Goal: Task Accomplishment & Management: Manage account settings

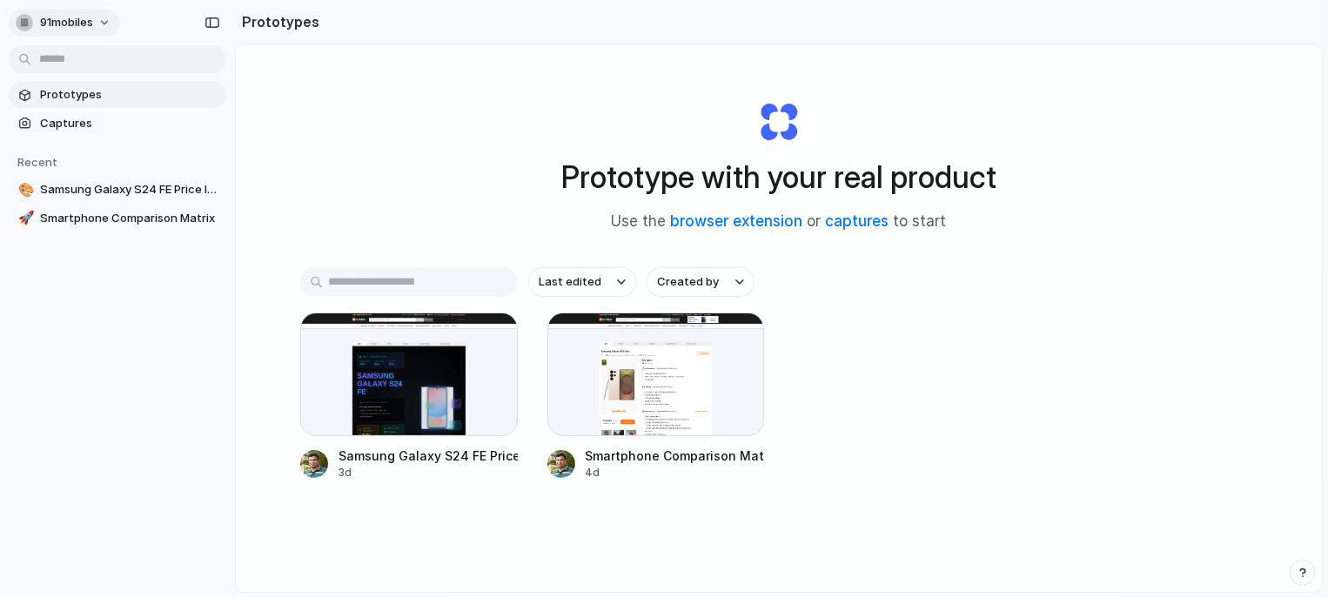
click at [86, 21] on span "91mobiles" at bounding box center [66, 22] width 53 height 17
click at [56, 51] on li "Settings" at bounding box center [84, 62] width 144 height 28
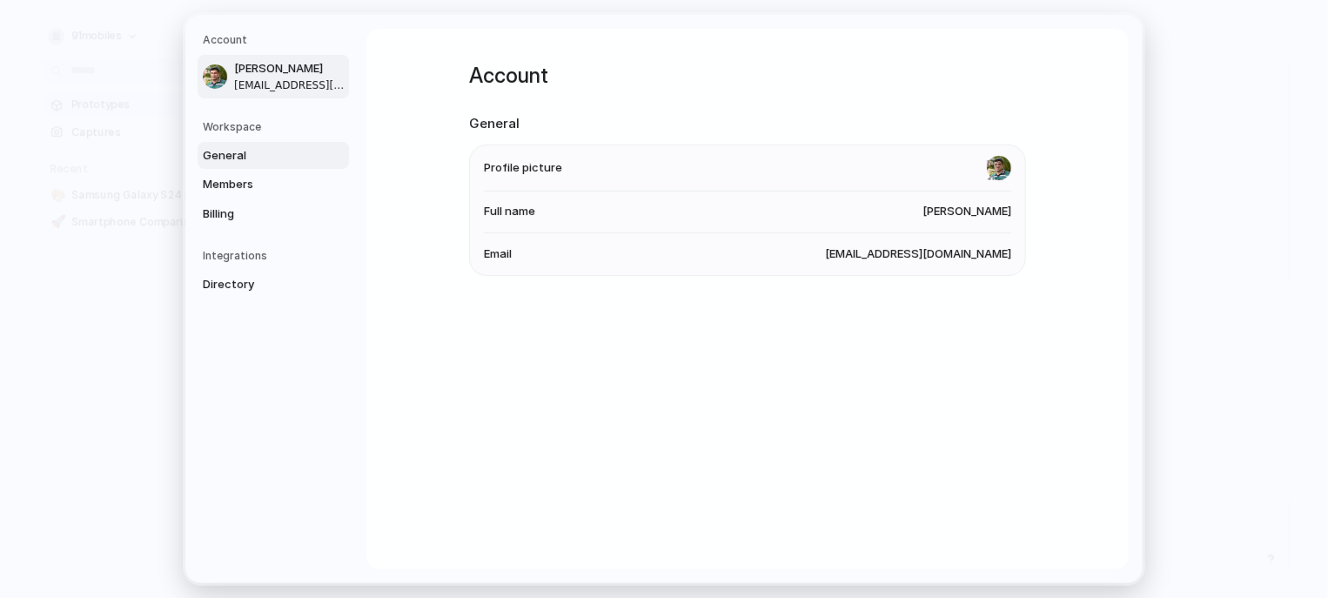
click at [220, 154] on span "General" at bounding box center [258, 155] width 111 height 17
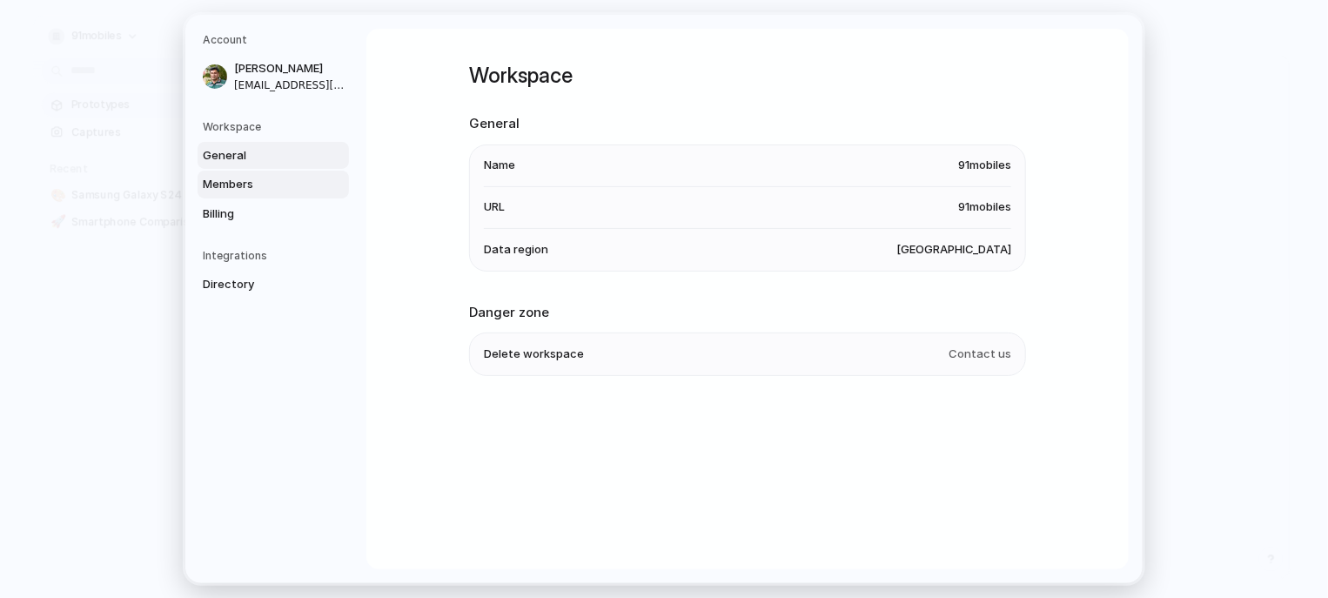
click at [222, 174] on link "Members" at bounding box center [273, 185] width 151 height 28
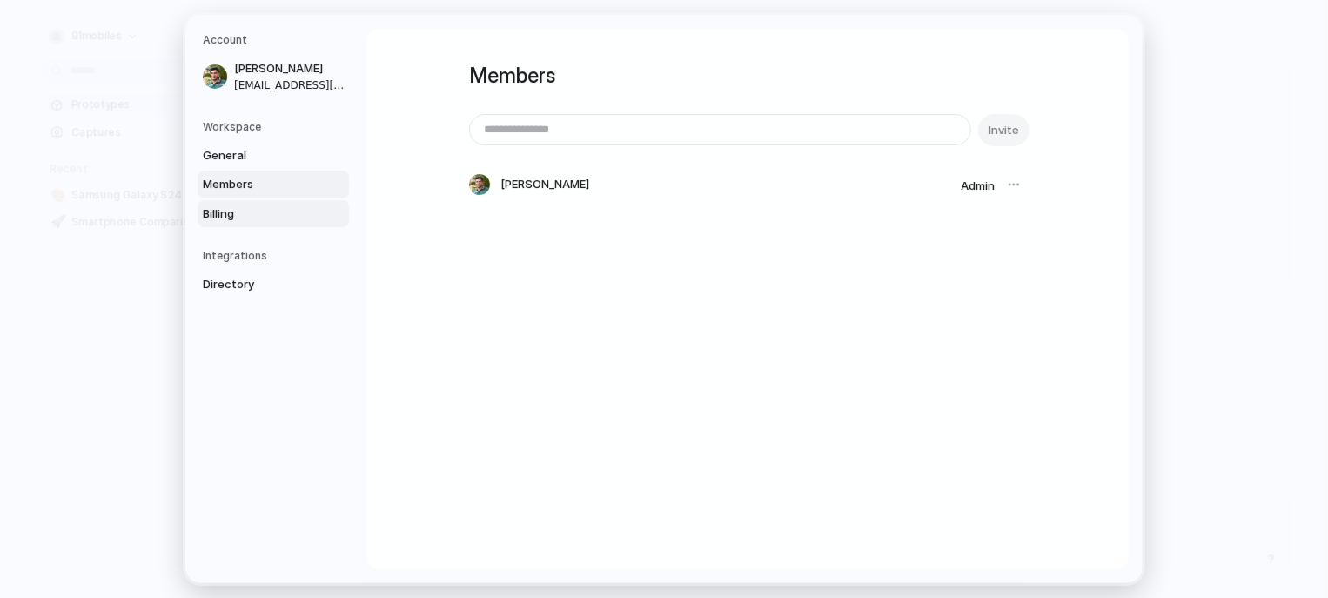
click at [222, 207] on span "Billing" at bounding box center [258, 213] width 111 height 17
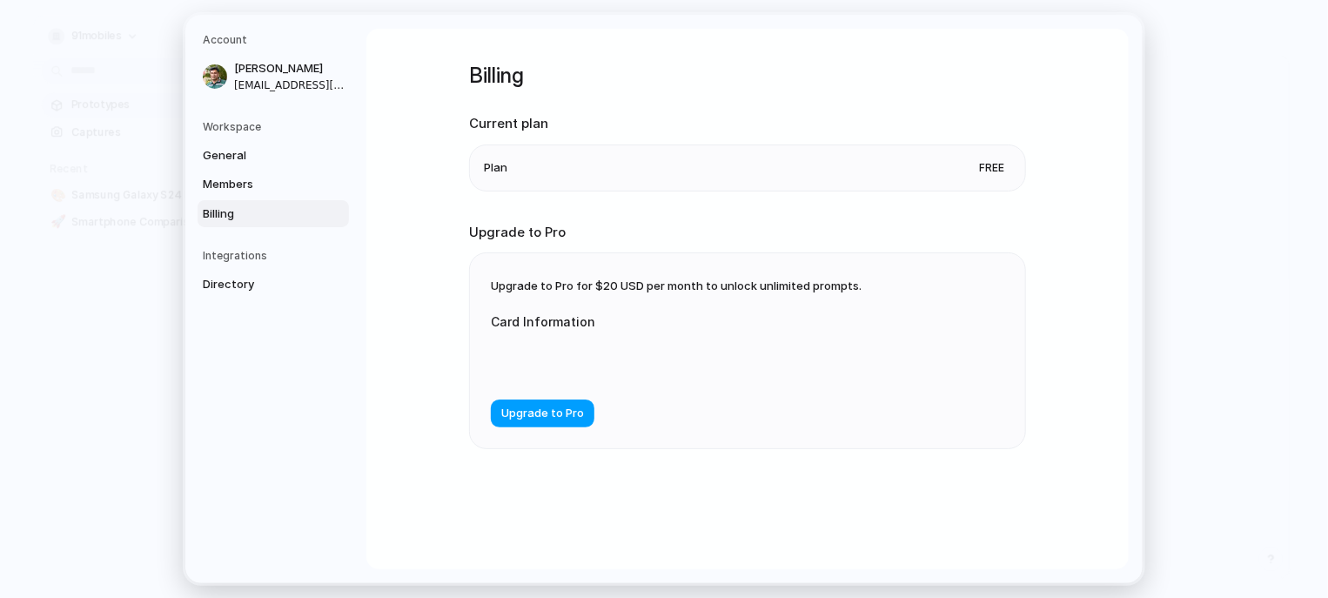
click at [562, 414] on span "Upgrade to Pro" at bounding box center [542, 413] width 83 height 17
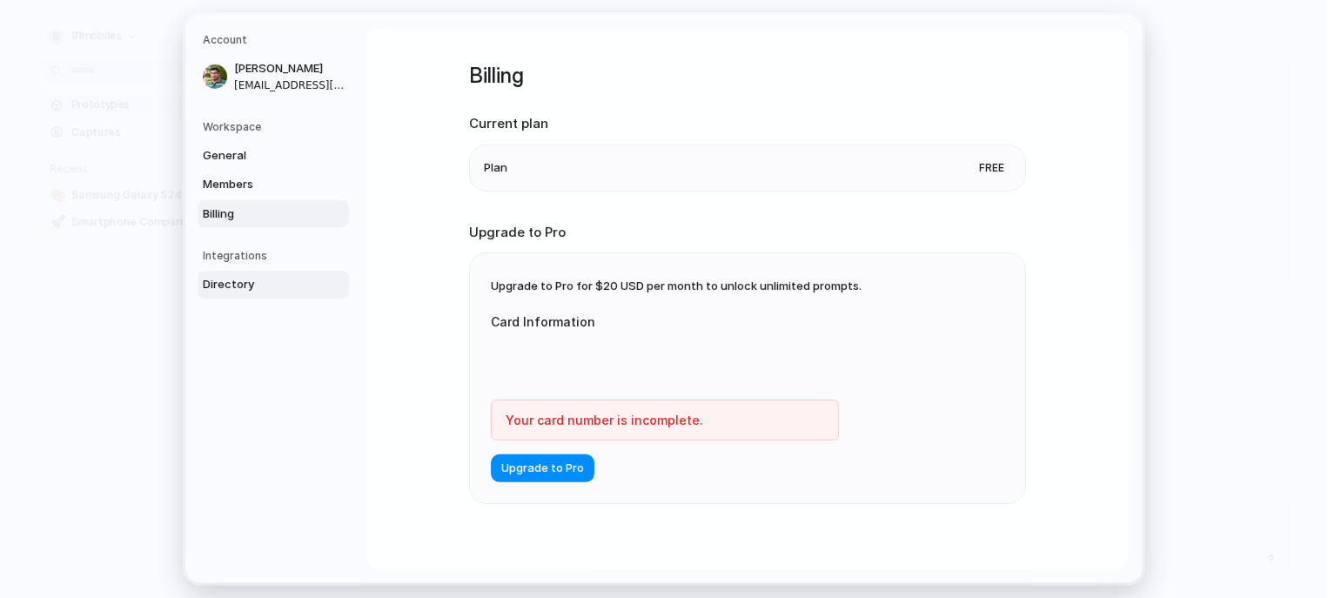
click at [236, 287] on span "Directory" at bounding box center [258, 284] width 111 height 17
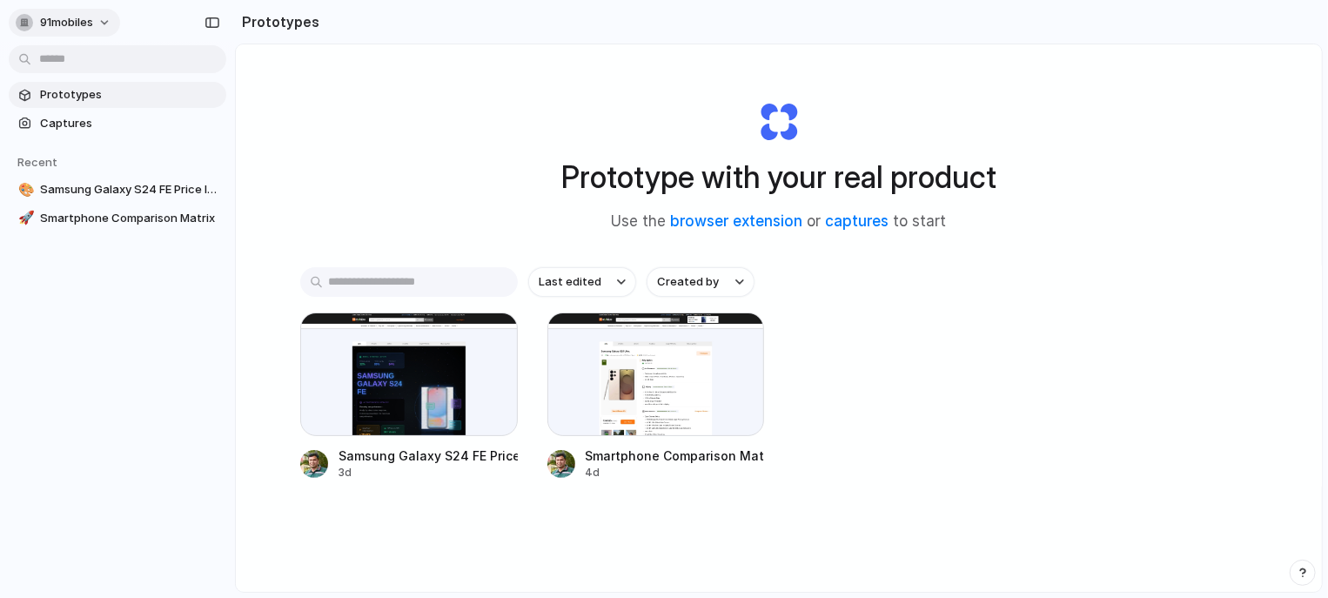
click at [105, 18] on button "91mobiles" at bounding box center [64, 23] width 111 height 28
click at [79, 147] on span "Sign out" at bounding box center [63, 145] width 46 height 17
